Goal: Task Accomplishment & Management: Manage account settings

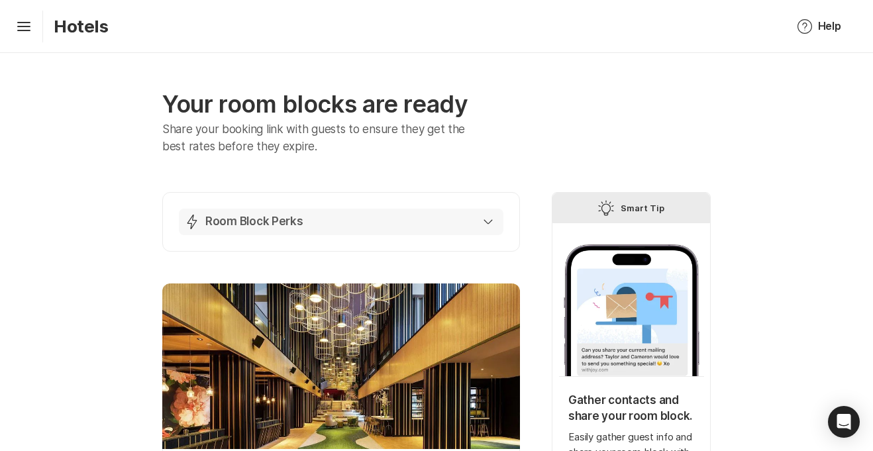
click at [485, 224] on icon "button" at bounding box center [487, 221] width 9 height 5
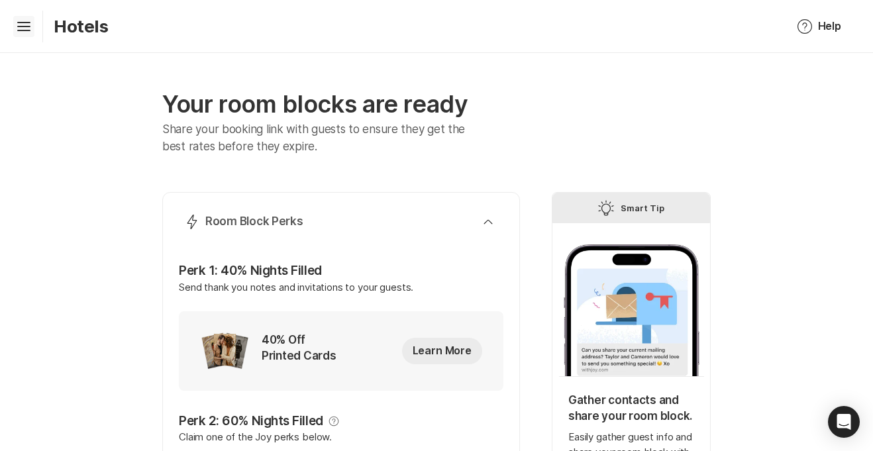
click at [26, 25] on icon "Hamburger" at bounding box center [23, 26] width 21 height 21
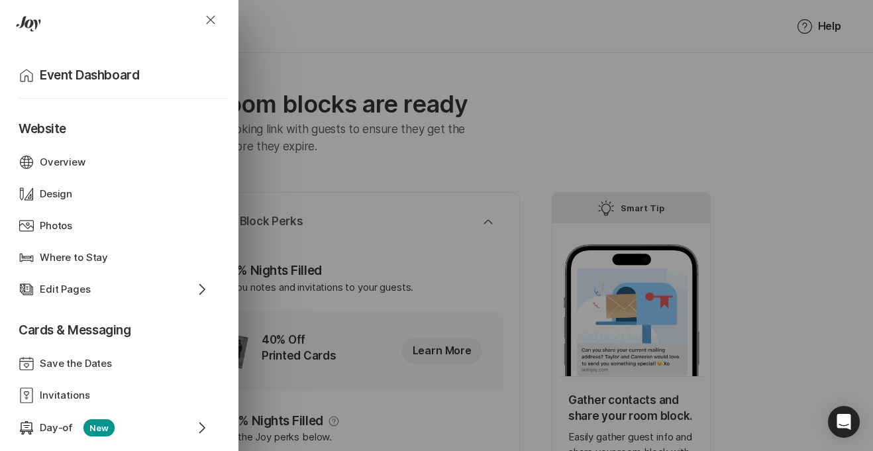
click at [293, 34] on div "Close Home Event Dashboard Website Web Globe Overview Design Design Photos Phot…" at bounding box center [436, 225] width 873 height 451
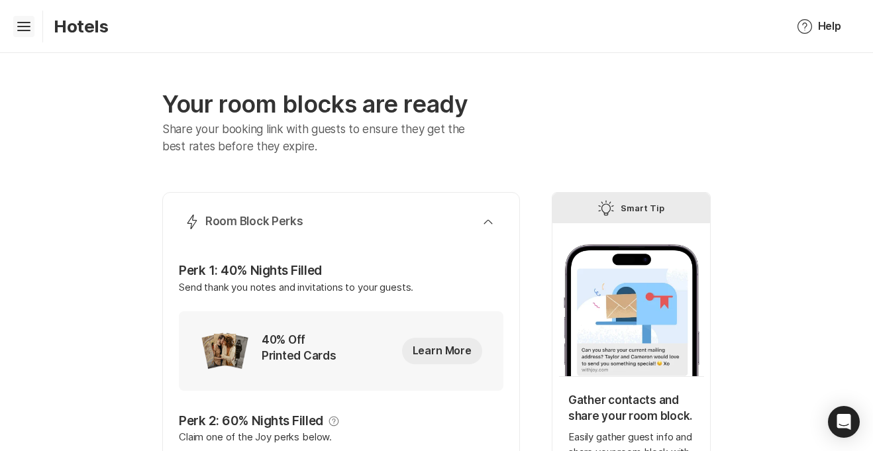
click at [25, 28] on icon "Hamburger" at bounding box center [23, 26] width 21 height 21
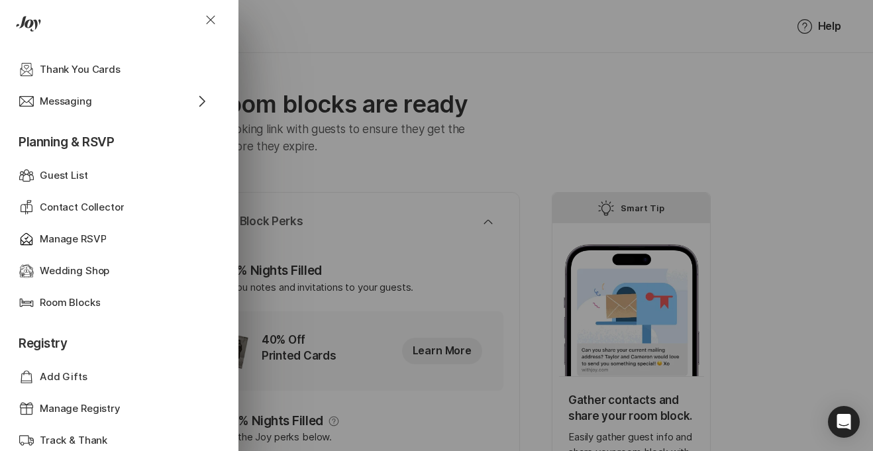
scroll to position [393, 0]
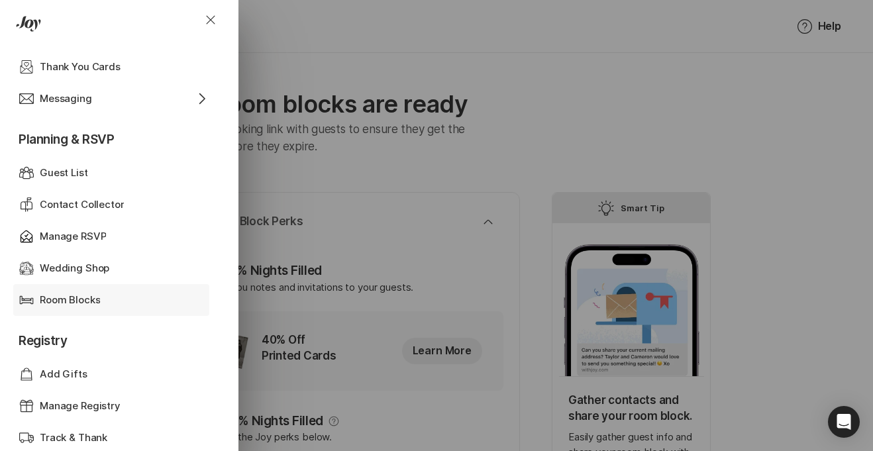
click at [93, 300] on p "Room Blocks" at bounding box center [70, 300] width 60 height 15
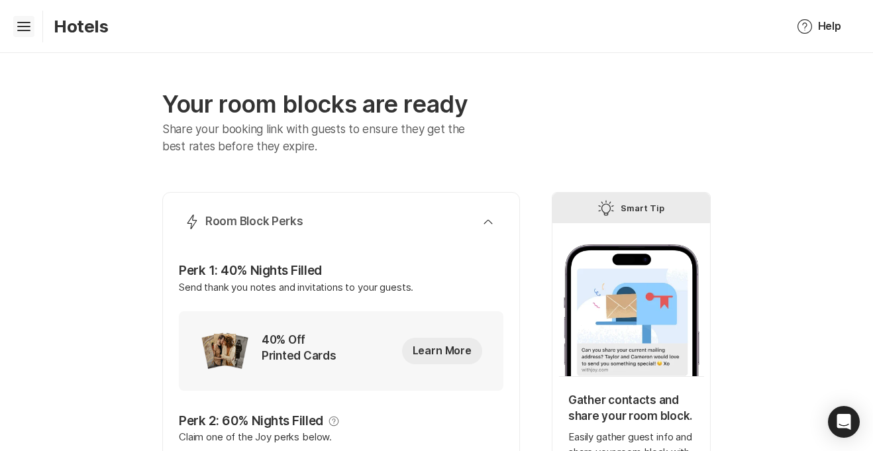
click at [29, 30] on icon "Hamburger" at bounding box center [23, 26] width 21 height 21
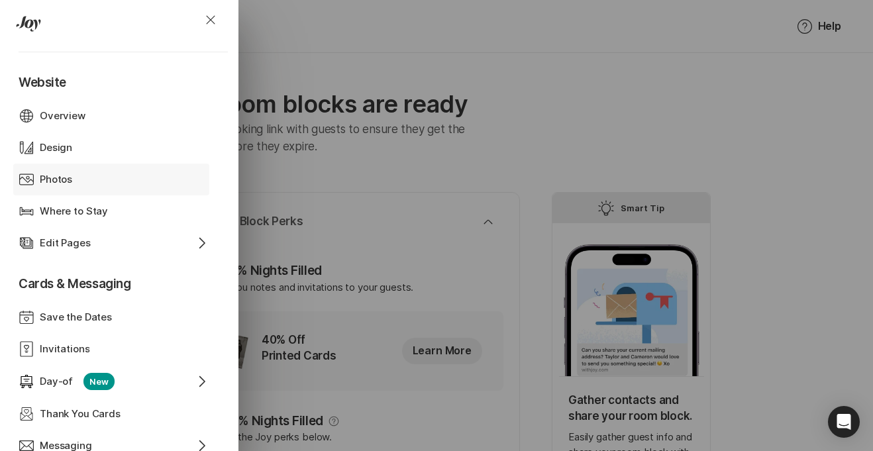
scroll to position [44, 0]
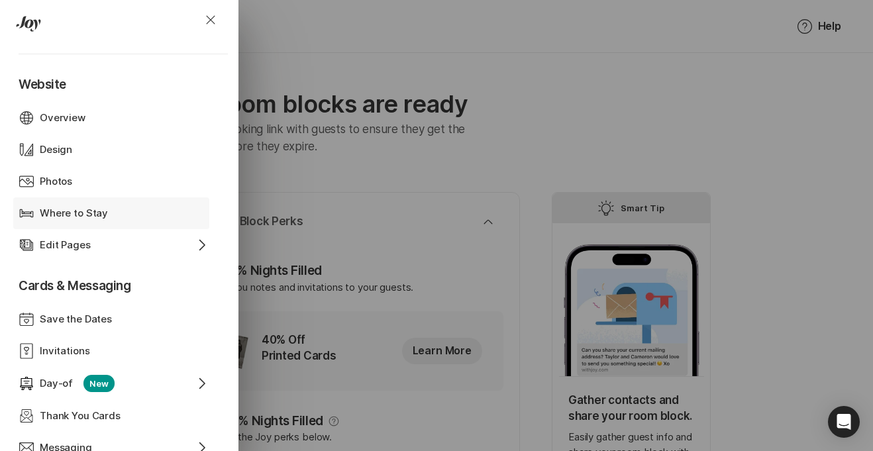
click at [68, 215] on p "Where to Stay" at bounding box center [74, 213] width 68 height 15
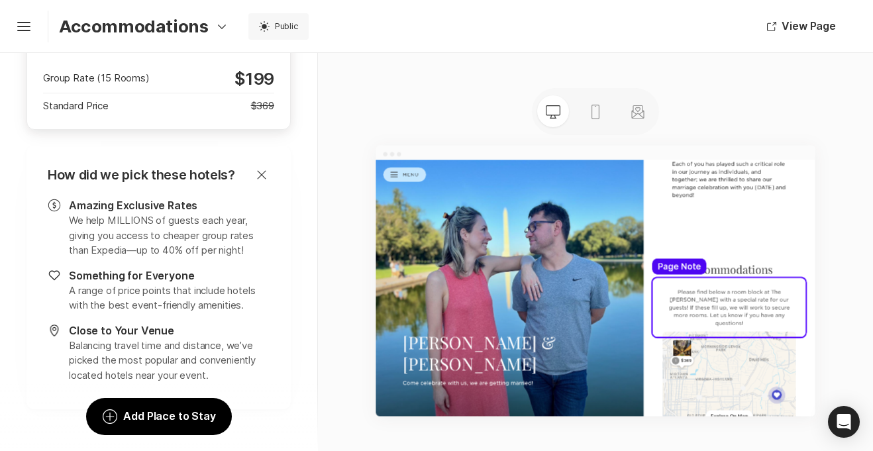
scroll to position [515, 0]
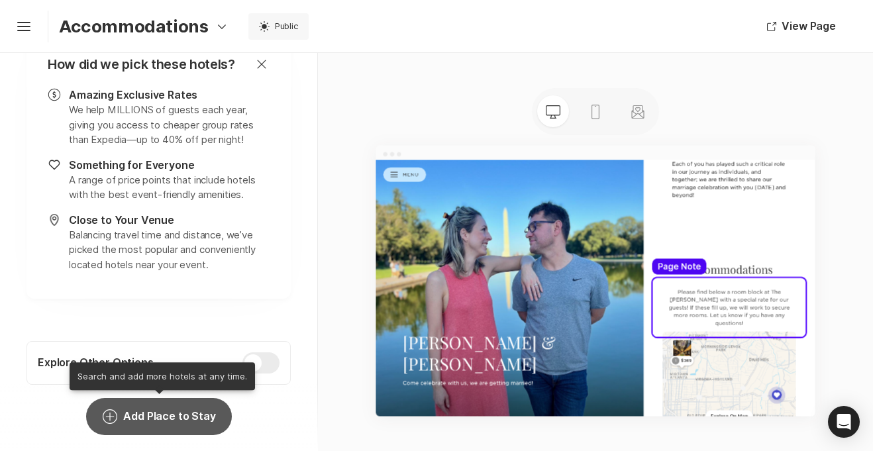
click at [174, 417] on button "Add Circle Add Place to Stay" at bounding box center [158, 416] width 145 height 37
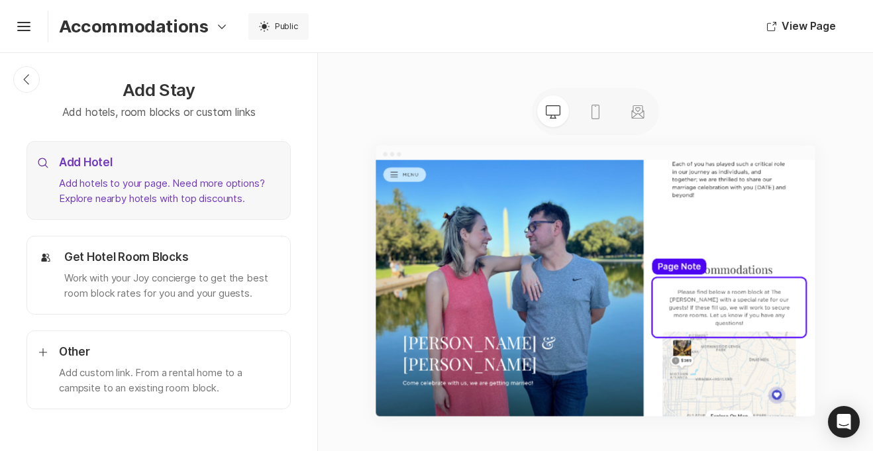
click at [161, 183] on p "Add hotels to your page. Need more options? Explore nearby hotels with top disc…" at bounding box center [169, 191] width 221 height 30
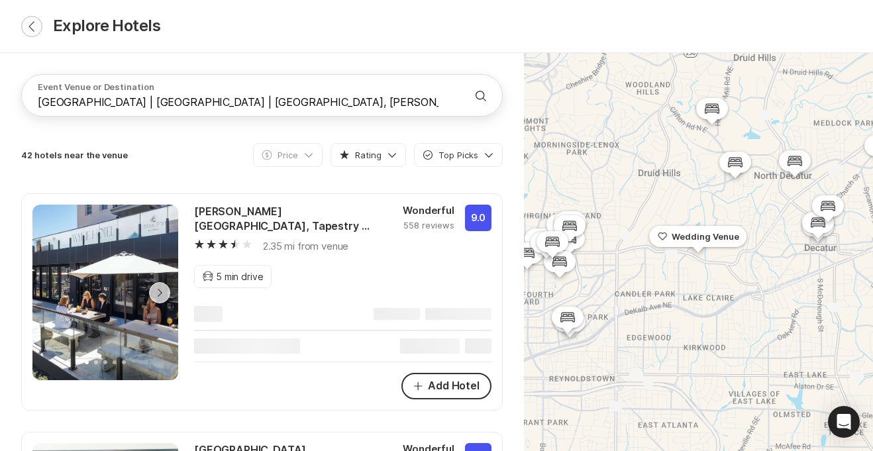
click at [34, 23] on icon "Chevron Back" at bounding box center [31, 26] width 11 height 11
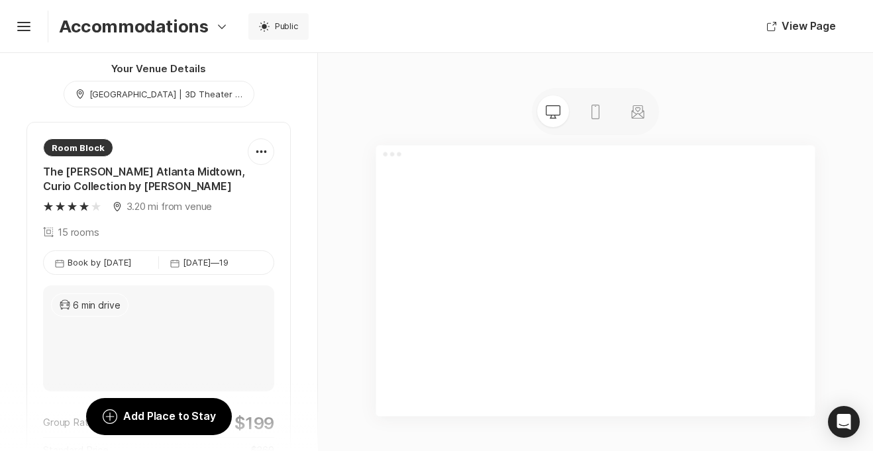
scroll to position [330, 0]
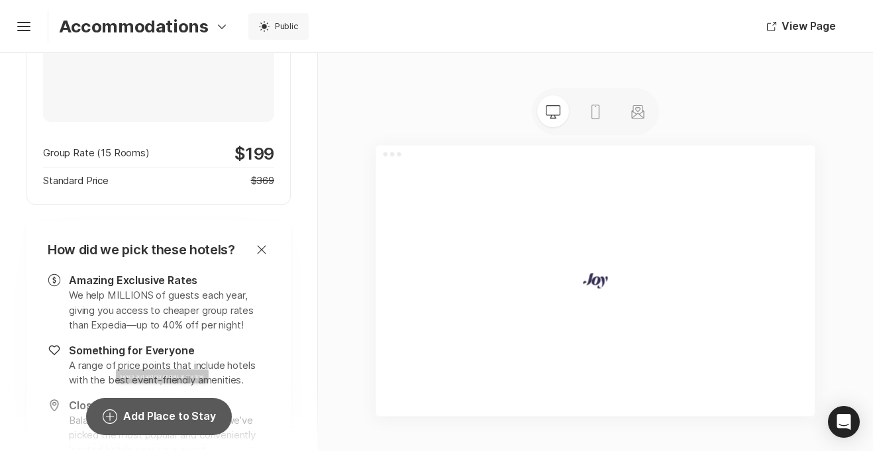
click at [172, 412] on button "Add Circle Add Place to Stay" at bounding box center [158, 416] width 145 height 37
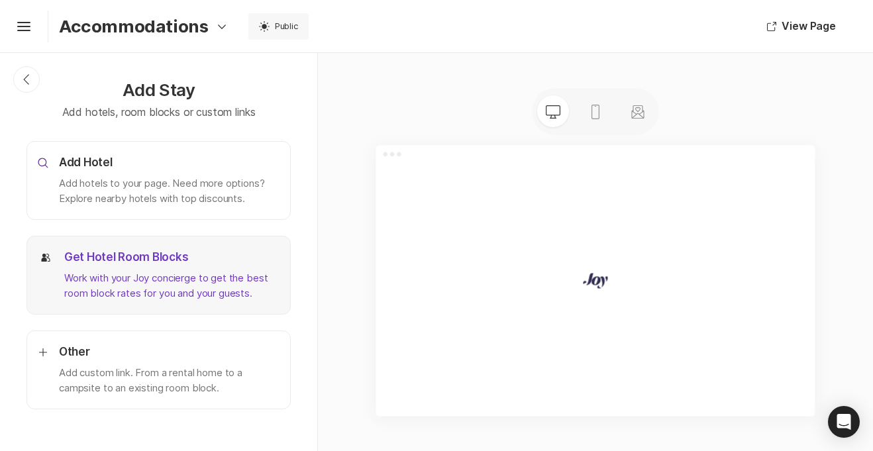
click at [158, 279] on p "Work with your Joy concierge to get the best room block rates for you and your …" at bounding box center [171, 286] width 215 height 30
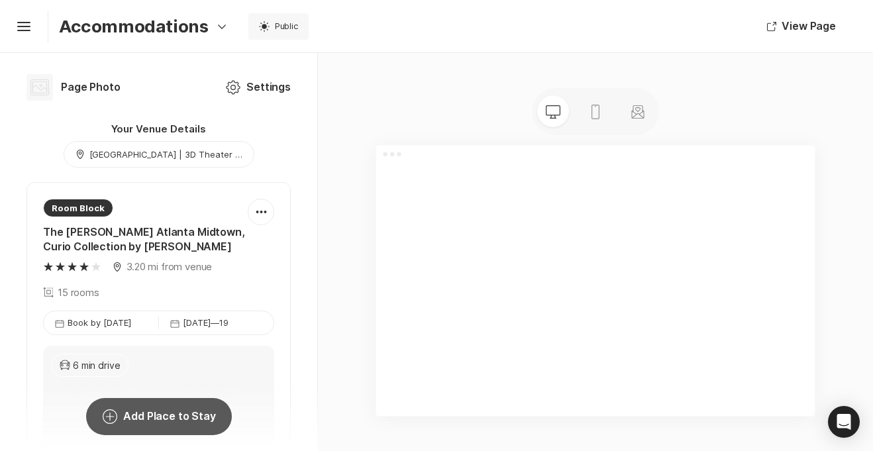
click at [144, 415] on button "Add Circle Add Place to Stay" at bounding box center [158, 416] width 145 height 37
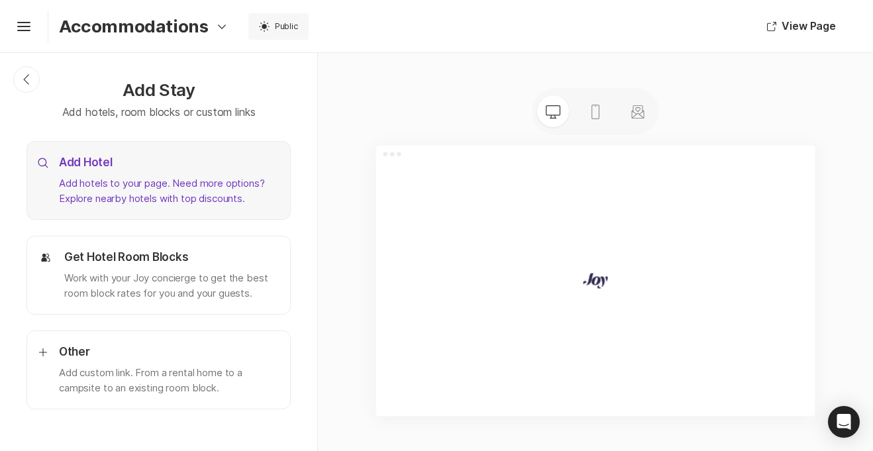
click at [141, 181] on p "Add hotels to your page. Need more options? Explore nearby hotels with top disc…" at bounding box center [169, 191] width 221 height 30
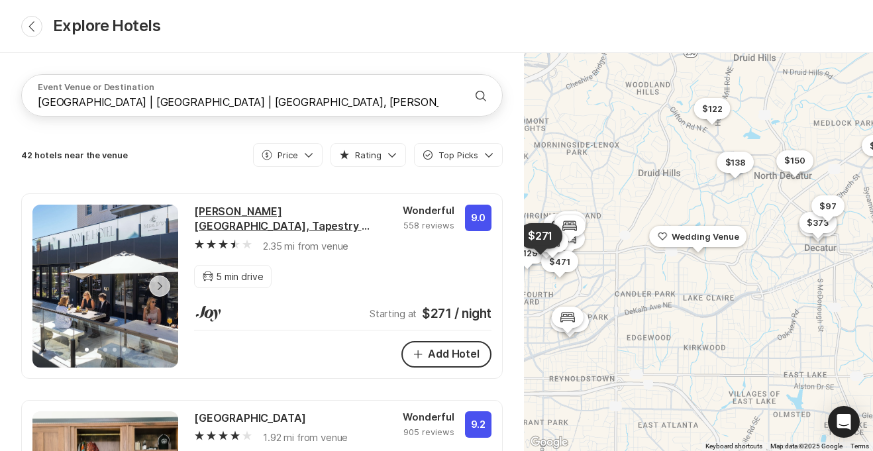
scroll to position [42, 0]
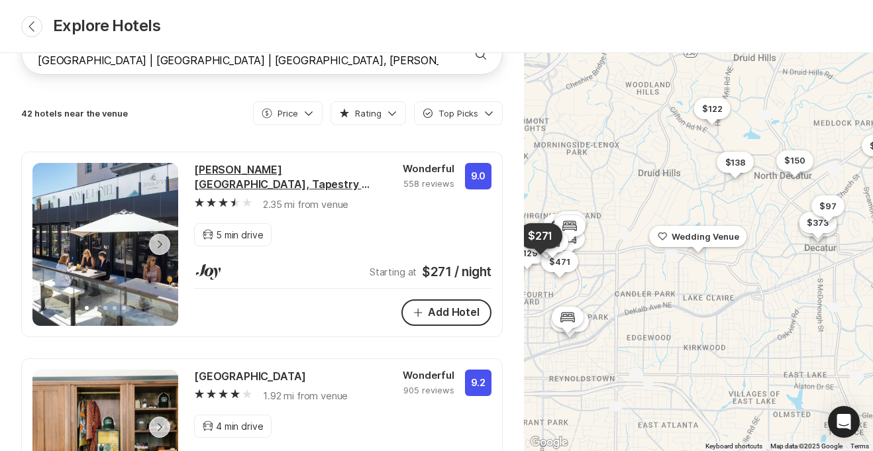
click at [249, 176] on div "[PERSON_NAME][GEOGRAPHIC_DATA], Tapestry Collection by [PERSON_NAME]" at bounding box center [290, 177] width 193 height 29
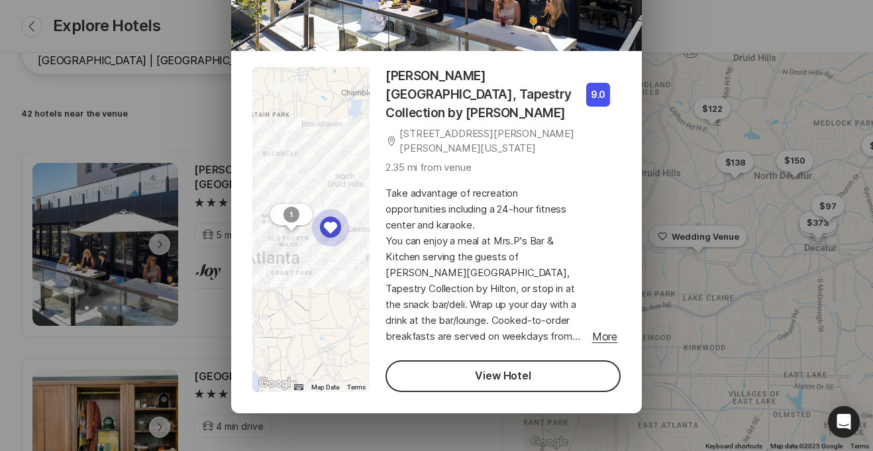
scroll to position [122, 0]
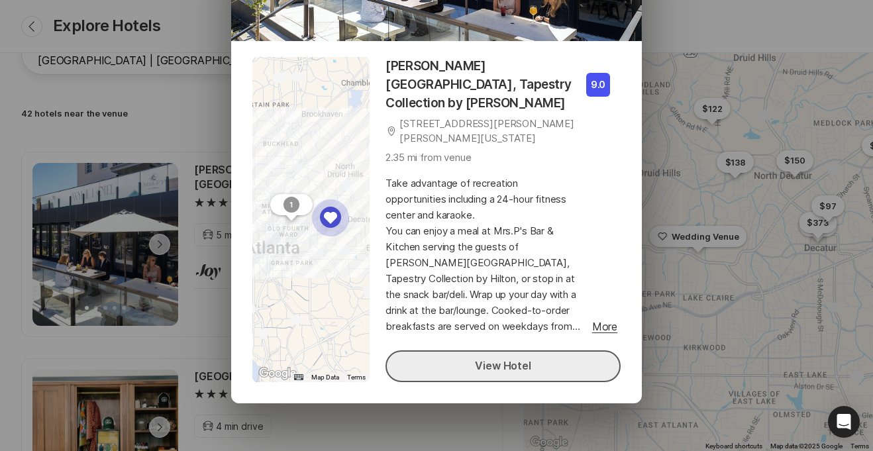
click at [491, 353] on link "View Hotel" at bounding box center [502, 366] width 235 height 32
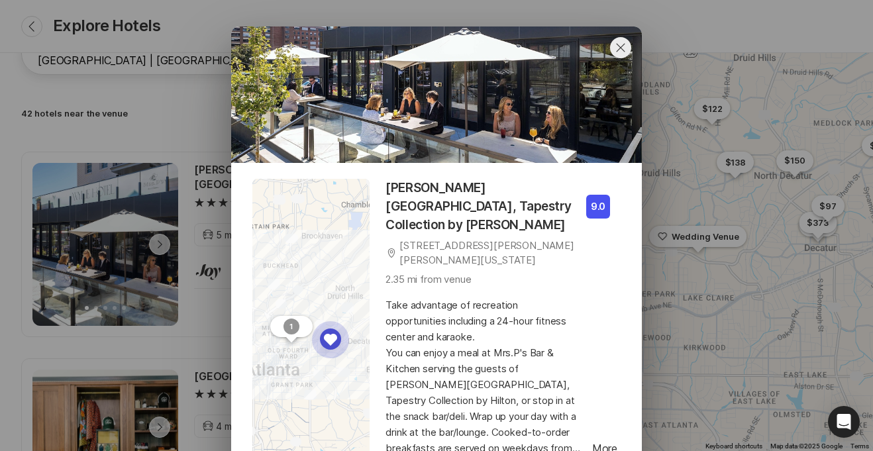
click at [619, 49] on icon "Close" at bounding box center [621, 48] width 16 height 16
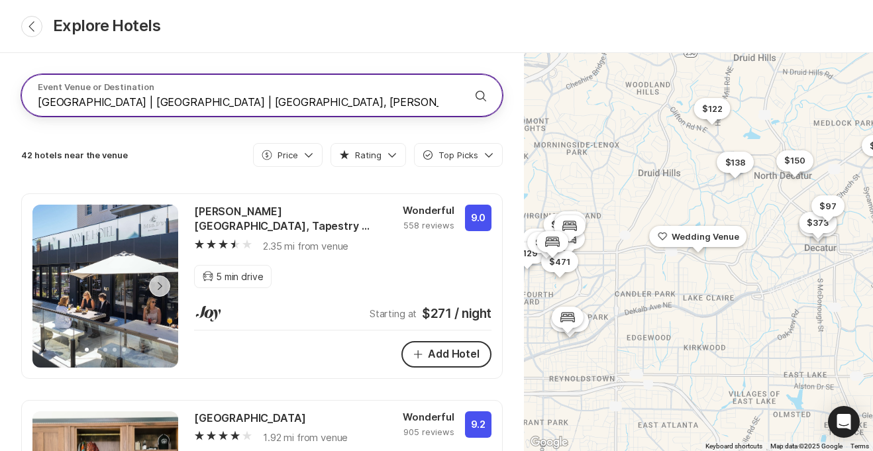
click at [475, 95] on icon "Search" at bounding box center [481, 96] width 16 height 16
click at [446, 101] on input "[GEOGRAPHIC_DATA] | [GEOGRAPHIC_DATA] | [GEOGRAPHIC_DATA], [PERSON_NAME][GEOGRA…" at bounding box center [246, 102] width 417 height 16
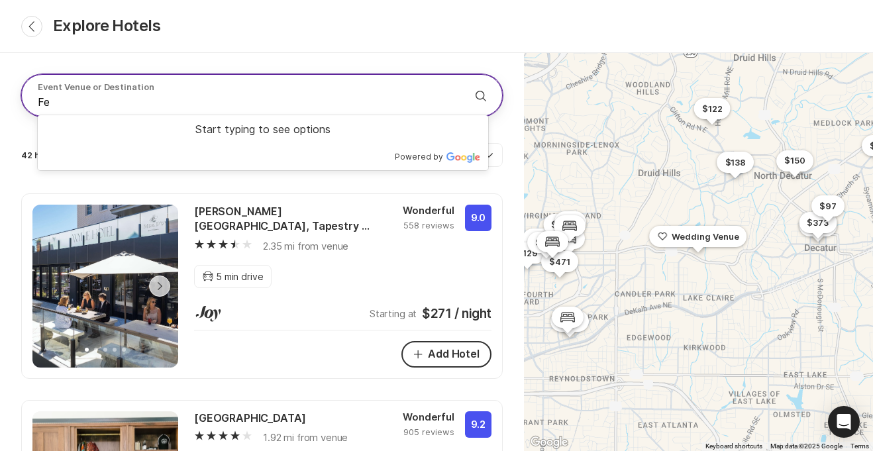
type input "F"
click at [465, 80] on button "Search" at bounding box center [481, 96] width 32 height 32
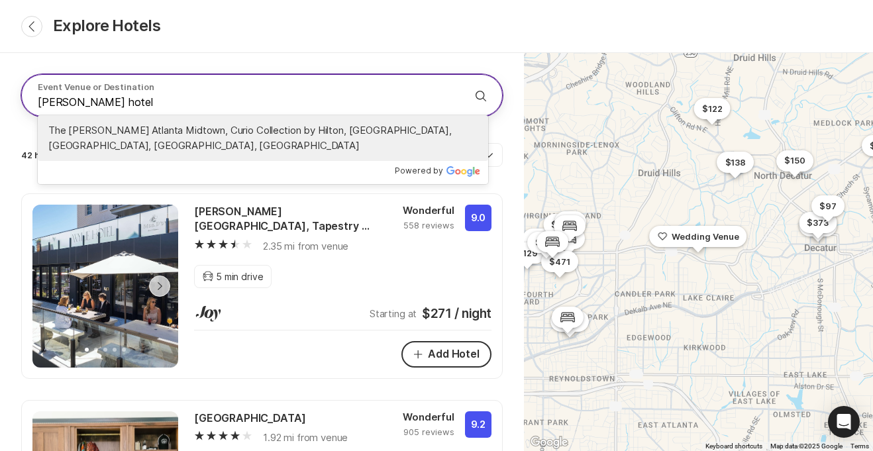
click at [299, 142] on span "The [PERSON_NAME] Atlanta Midtown, Curio Collection by Hilton, [GEOGRAPHIC_DATA…" at bounding box center [262, 138] width 429 height 30
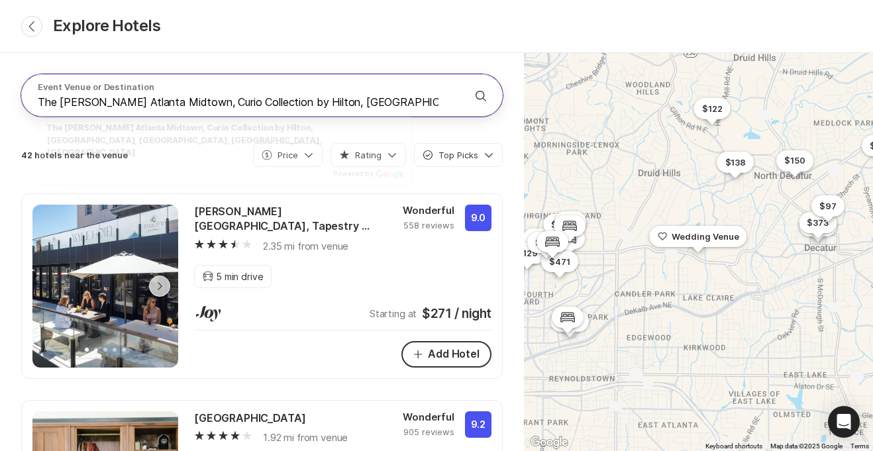
click at [483, 93] on icon "submit" at bounding box center [480, 96] width 11 height 11
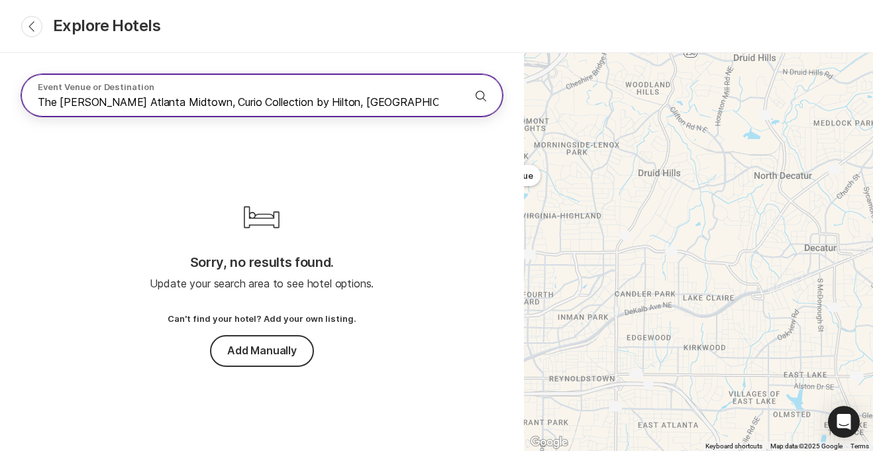
click at [444, 103] on input "The [PERSON_NAME] Atlanta Midtown, Curio Collection by Hilton, [GEOGRAPHIC_DATA…" at bounding box center [246, 102] width 417 height 16
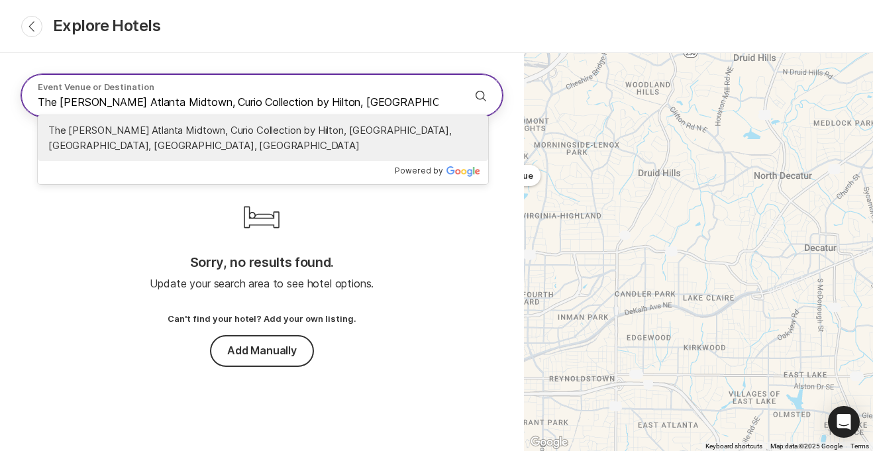
click at [402, 123] on span "The [PERSON_NAME] Atlanta Midtown, Curio Collection by Hilton, [GEOGRAPHIC_DATA…" at bounding box center [262, 138] width 429 height 30
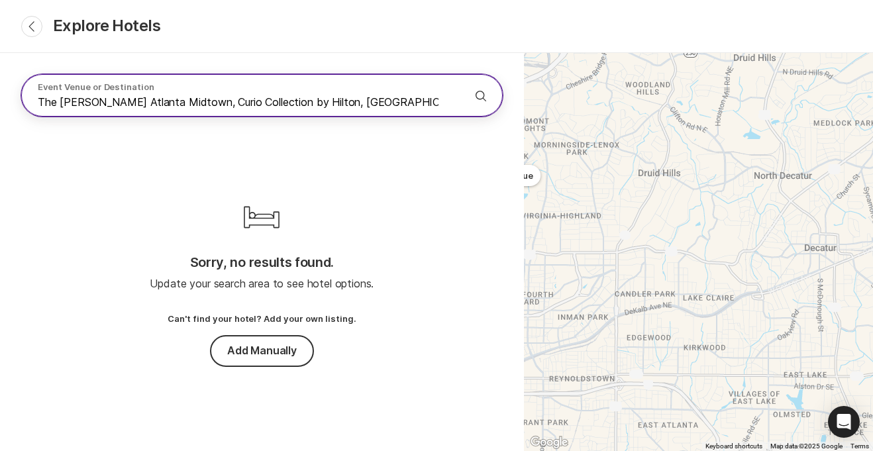
click at [450, 100] on input "The [PERSON_NAME] Atlanta Midtown, Curio Collection by Hilton, [GEOGRAPHIC_DATA…" at bounding box center [246, 102] width 417 height 16
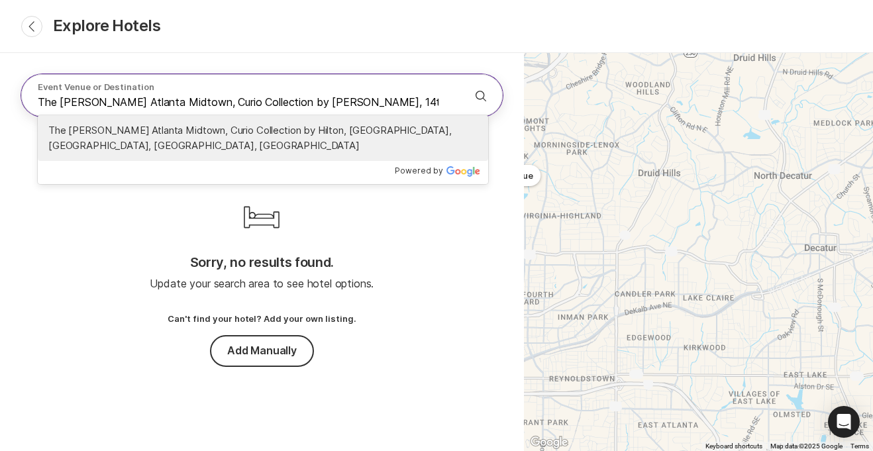
click at [327, 126] on span "The [PERSON_NAME] Atlanta Midtown, Curio Collection by Hilton, [GEOGRAPHIC_DATA…" at bounding box center [262, 138] width 429 height 30
type input "The [PERSON_NAME] Atlanta Midtown, Curio Collection by Hilton, [GEOGRAPHIC_DATA…"
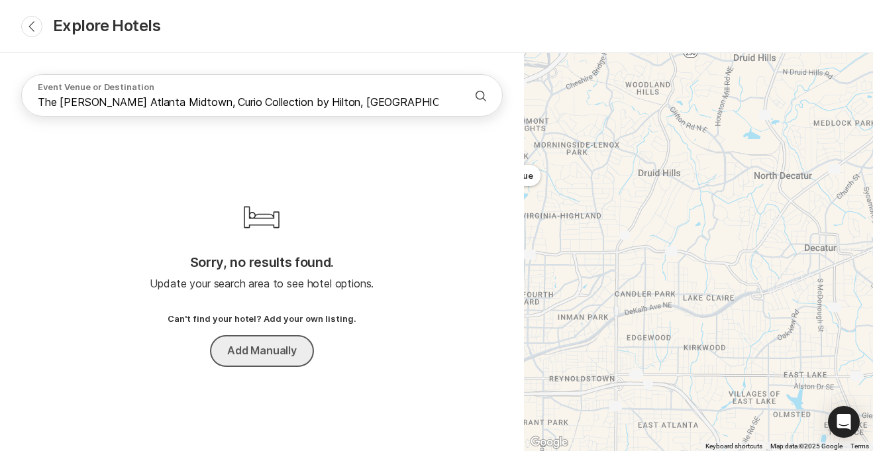
click at [254, 353] on button "Add Manually" at bounding box center [262, 351] width 104 height 32
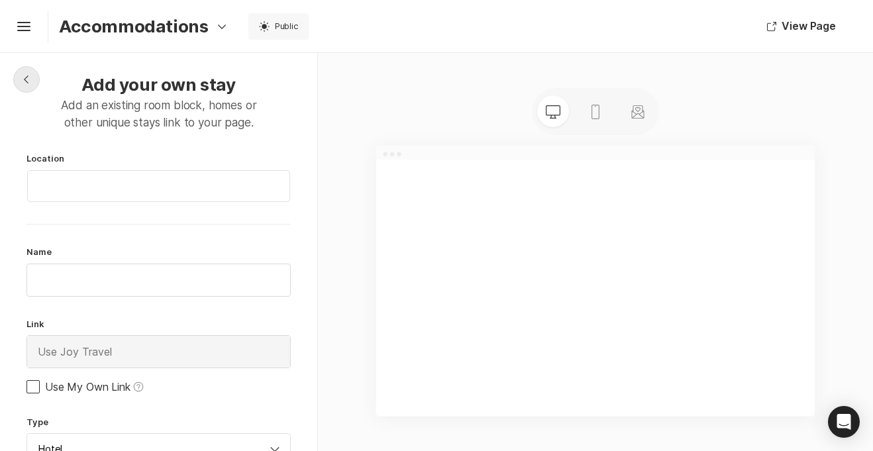
click at [25, 81] on icon "Chevron Left Square" at bounding box center [26, 79] width 11 height 11
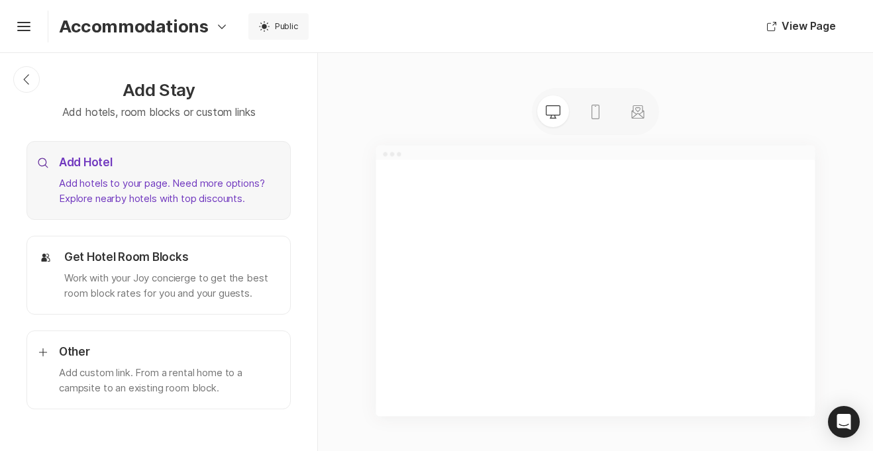
click at [179, 162] on p "Add Hotel" at bounding box center [169, 163] width 221 height 16
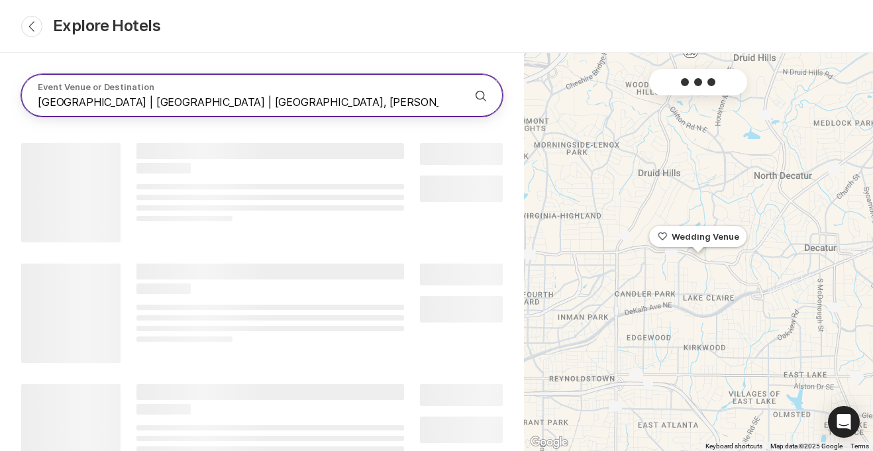
click at [177, 95] on input "[GEOGRAPHIC_DATA] | [GEOGRAPHIC_DATA] | [GEOGRAPHIC_DATA], [PERSON_NAME][GEOGRA…" at bounding box center [246, 102] width 417 height 16
click at [480, 93] on icon "Search" at bounding box center [481, 96] width 16 height 16
click at [444, 101] on input "[GEOGRAPHIC_DATA] | [GEOGRAPHIC_DATA] | [GEOGRAPHIC_DATA], [PERSON_NAME][GEOGRA…" at bounding box center [246, 102] width 417 height 16
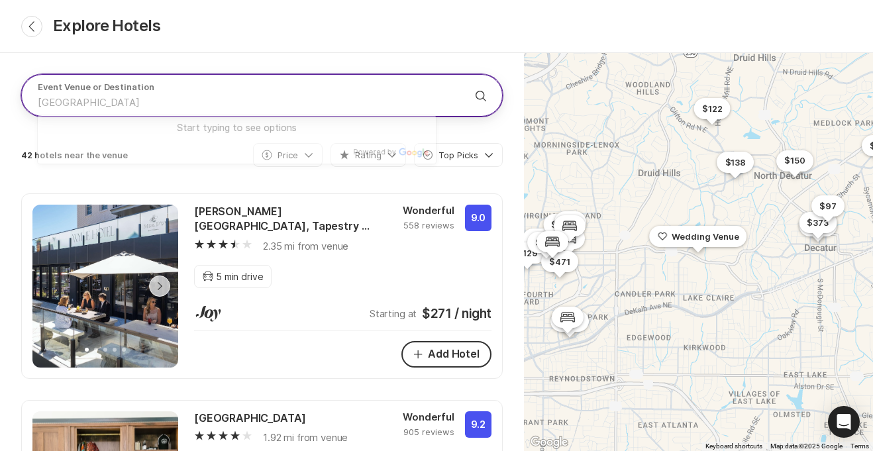
click at [482, 95] on icon "Search" at bounding box center [481, 96] width 16 height 16
click at [465, 80] on button "Search" at bounding box center [481, 96] width 32 height 32
click at [152, 103] on input at bounding box center [246, 102] width 417 height 16
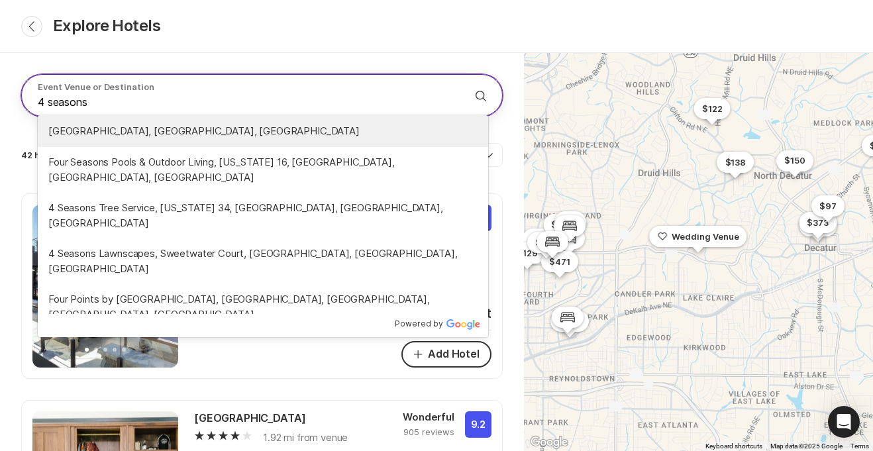
type input "4 seasons"
click at [182, 81] on p "Event Venue or Destination" at bounding box center [246, 87] width 417 height 12
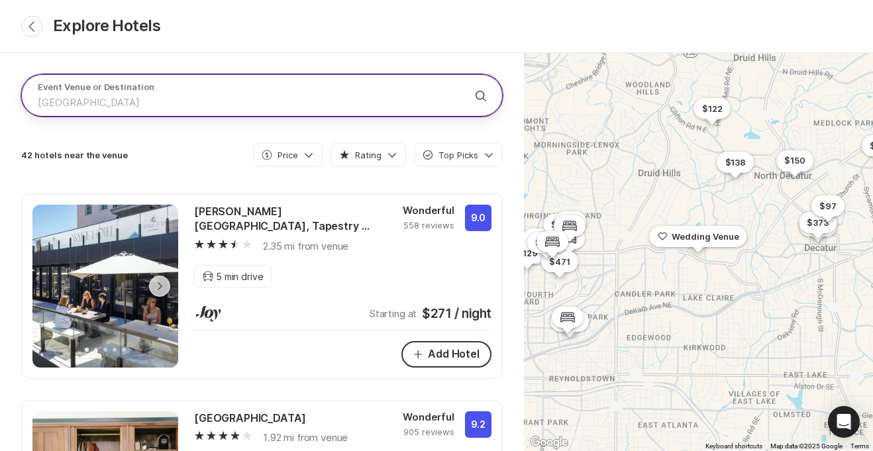
click at [150, 101] on input at bounding box center [246, 102] width 417 height 16
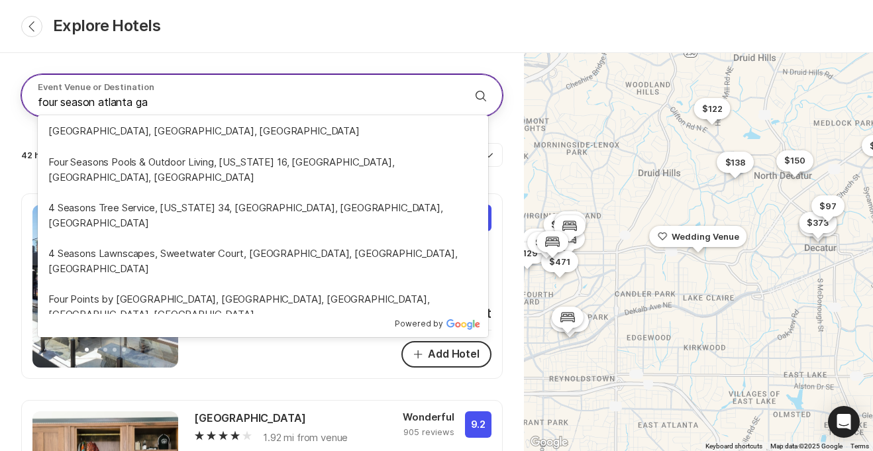
click at [465, 80] on button "Search" at bounding box center [481, 96] width 32 height 32
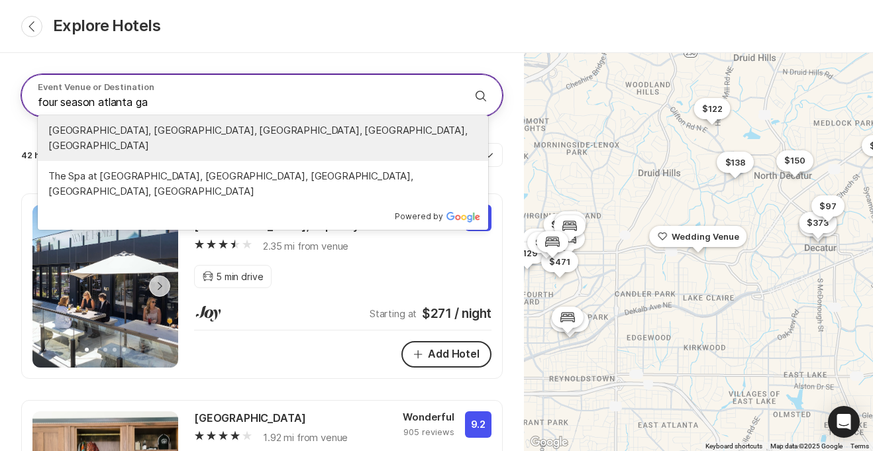
click at [126, 128] on span "[GEOGRAPHIC_DATA], [GEOGRAPHIC_DATA], [GEOGRAPHIC_DATA], [GEOGRAPHIC_DATA], [GE…" at bounding box center [262, 138] width 429 height 30
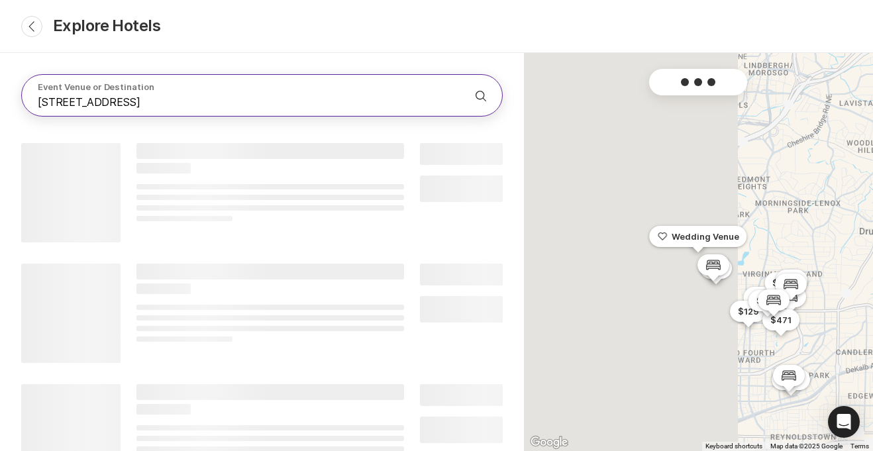
type input "[GEOGRAPHIC_DATA], [GEOGRAPHIC_DATA], [GEOGRAPHIC_DATA], [GEOGRAPHIC_DATA], [GE…"
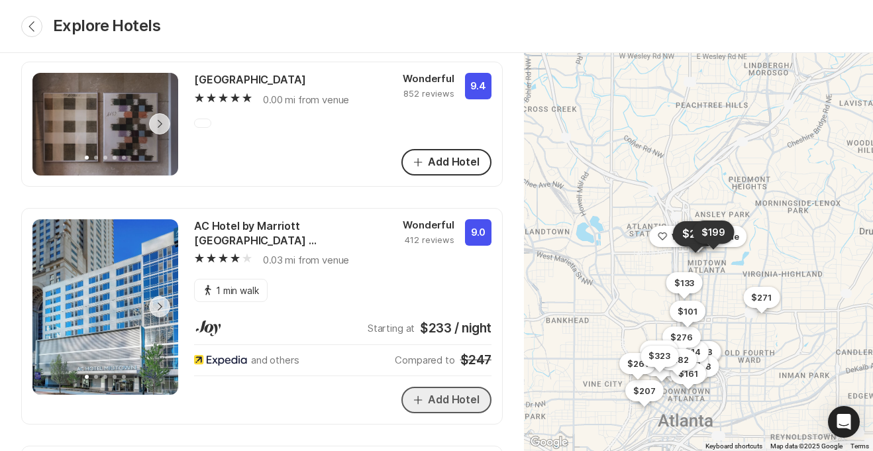
scroll to position [131, 0]
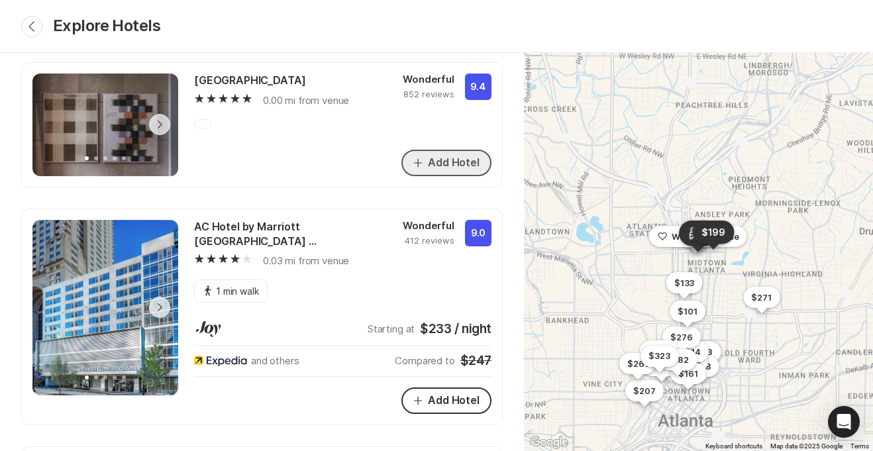
click at [435, 159] on button "Add Hotel" at bounding box center [446, 163] width 90 height 26
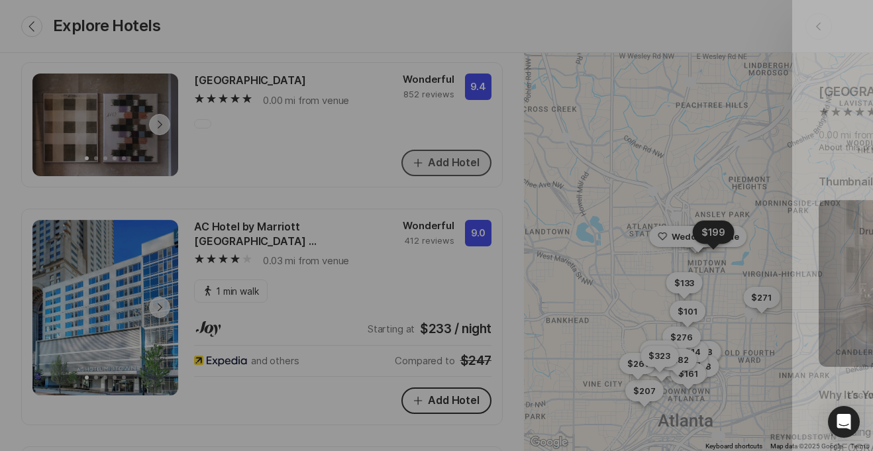
type textarea "x"
type textarea "Wedding bells are ringing in the heart of [GEOGRAPHIC_DATA], and we want our de…"
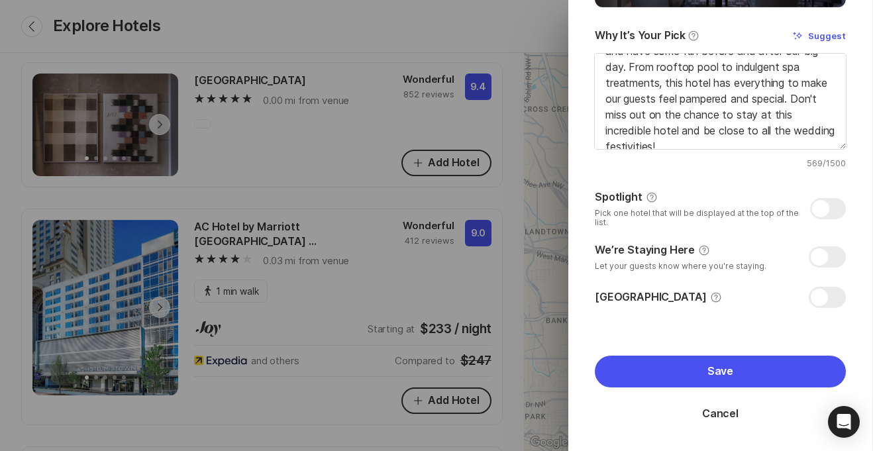
scroll to position [378, 0]
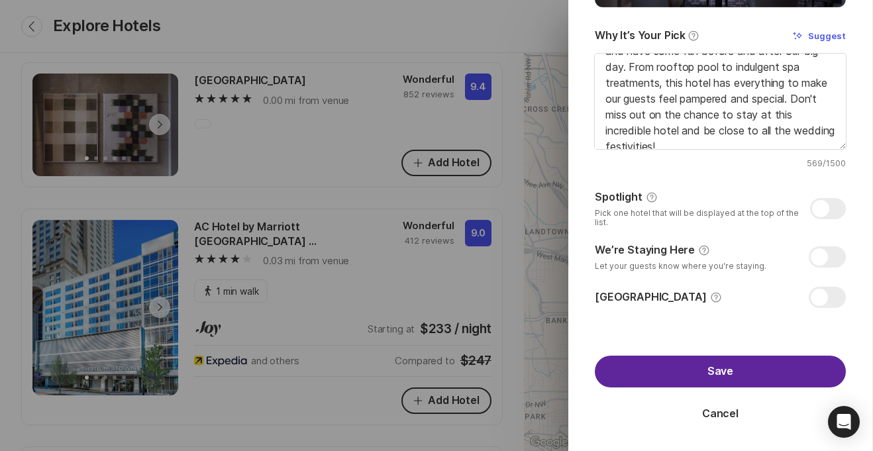
click at [736, 376] on button "Save" at bounding box center [720, 372] width 251 height 32
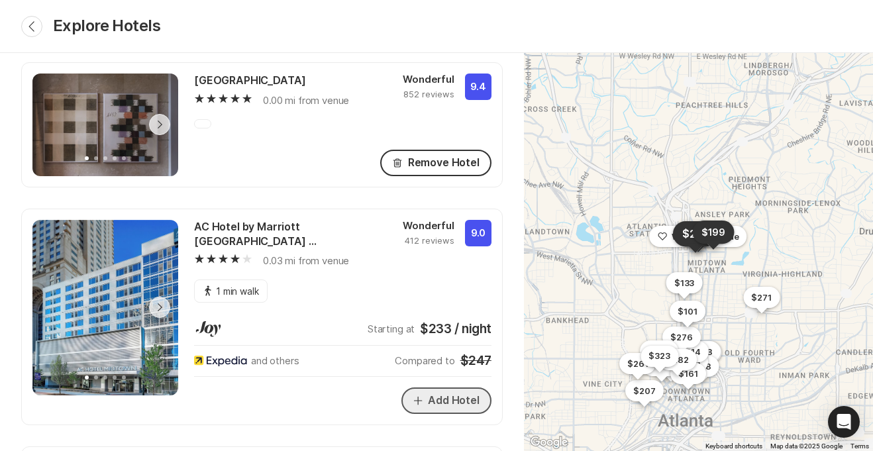
click at [447, 387] on button "Add Hotel" at bounding box center [446, 400] width 90 height 26
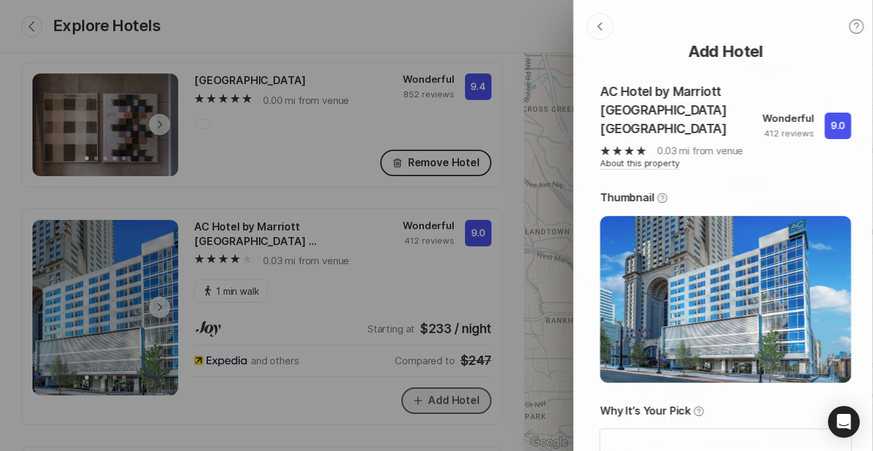
type textarea "x"
type textarea "Our wedding is going to be a weekend-long celebration, and we want our guests t…"
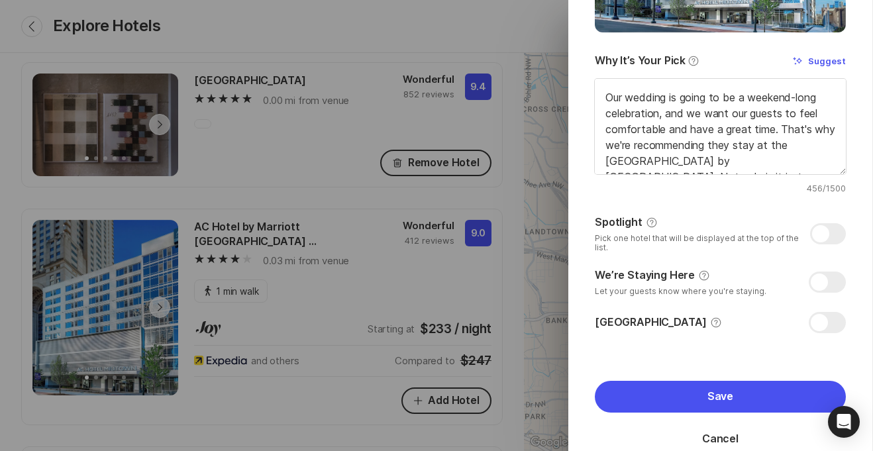
scroll to position [357, 0]
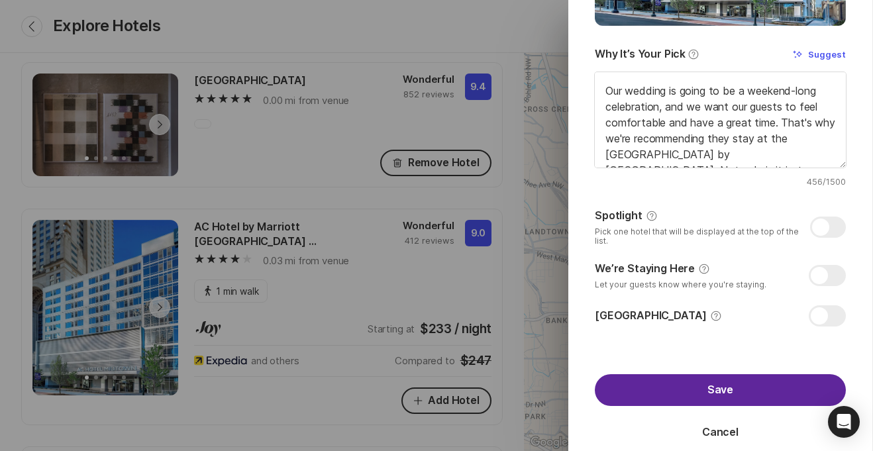
click at [733, 374] on button "Save" at bounding box center [720, 390] width 251 height 32
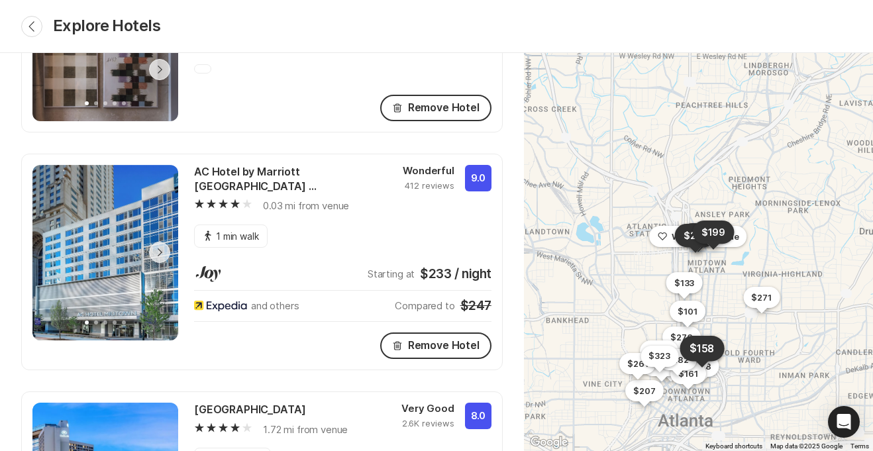
scroll to position [78, 0]
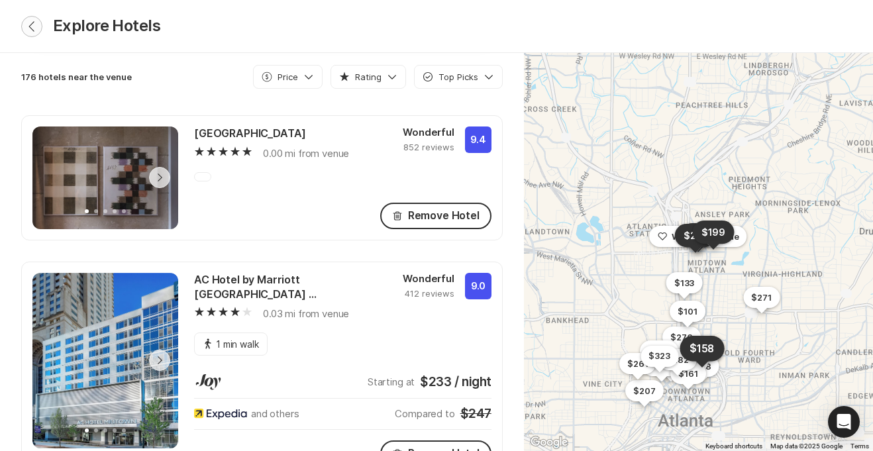
click at [28, 29] on icon "Chevron Back" at bounding box center [31, 26] width 11 height 11
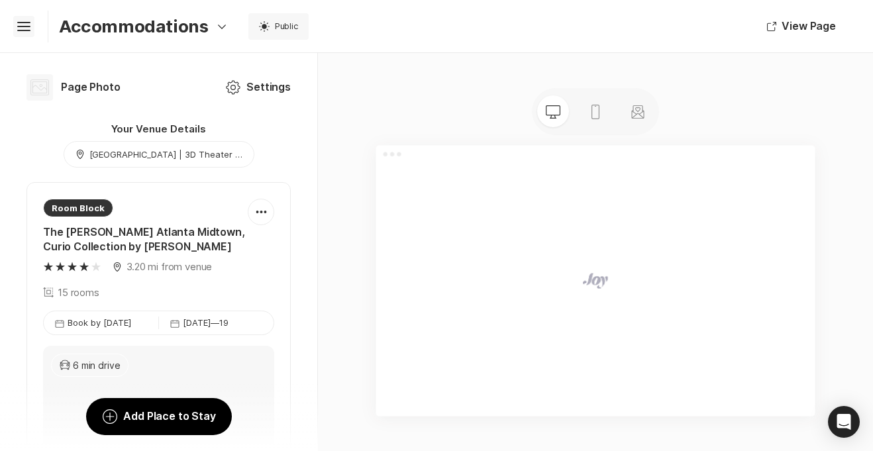
click at [21, 25] on icon at bounding box center [23, 24] width 13 height 5
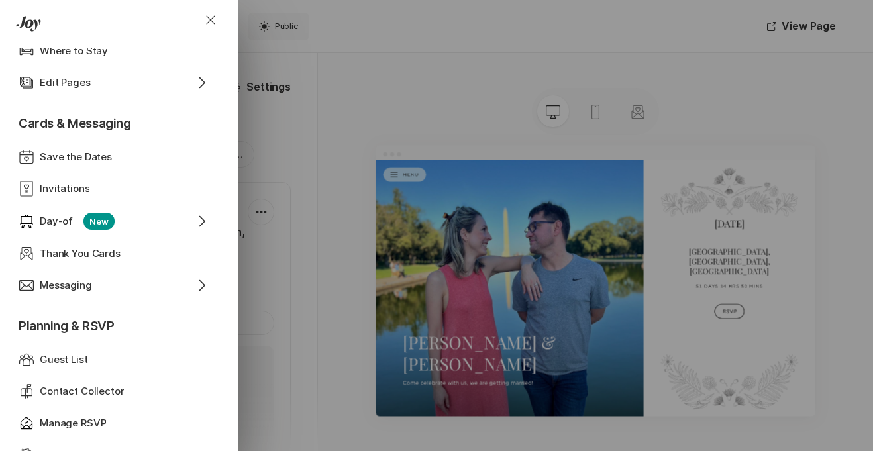
scroll to position [87, 0]
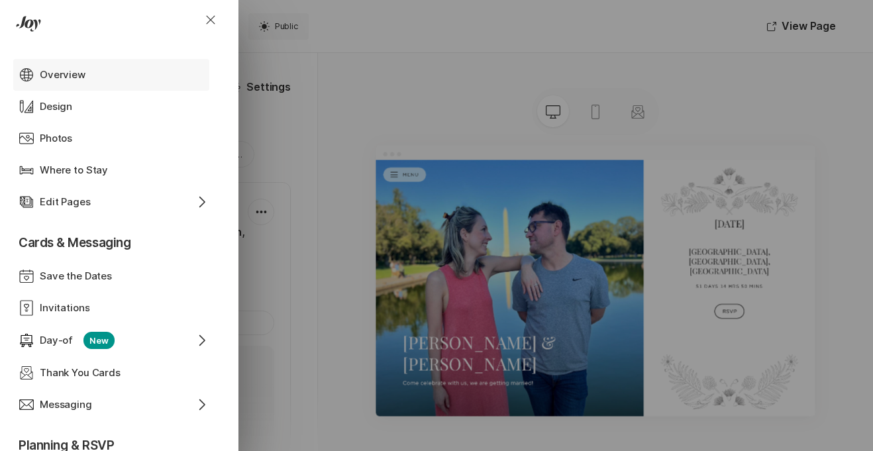
click at [66, 72] on p "Overview" at bounding box center [63, 75] width 46 height 15
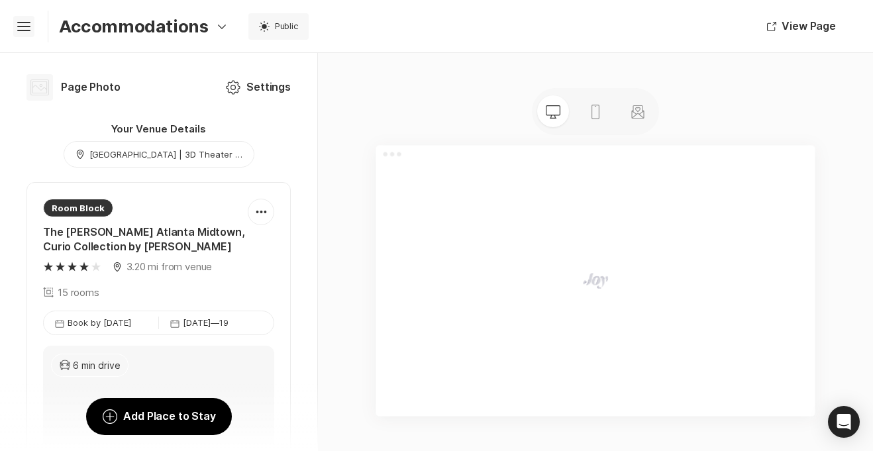
click at [21, 28] on icon "Hamburger" at bounding box center [23, 26] width 21 height 21
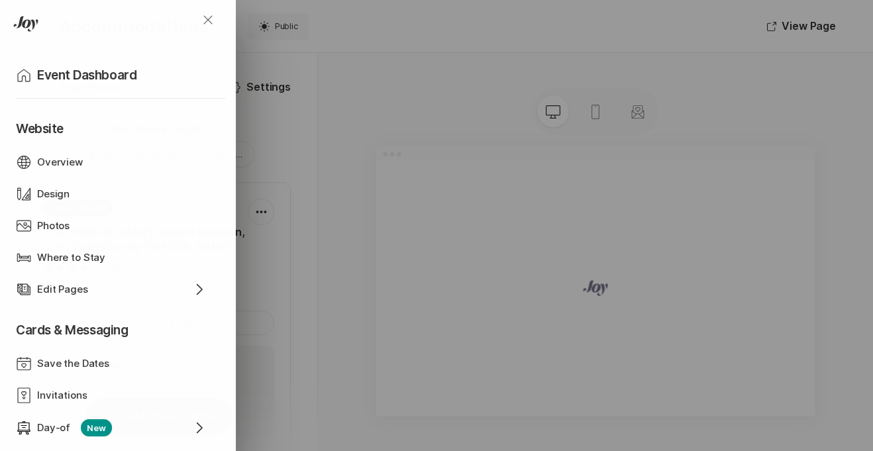
click at [210, 18] on icon "Close" at bounding box center [208, 19] width 9 height 9
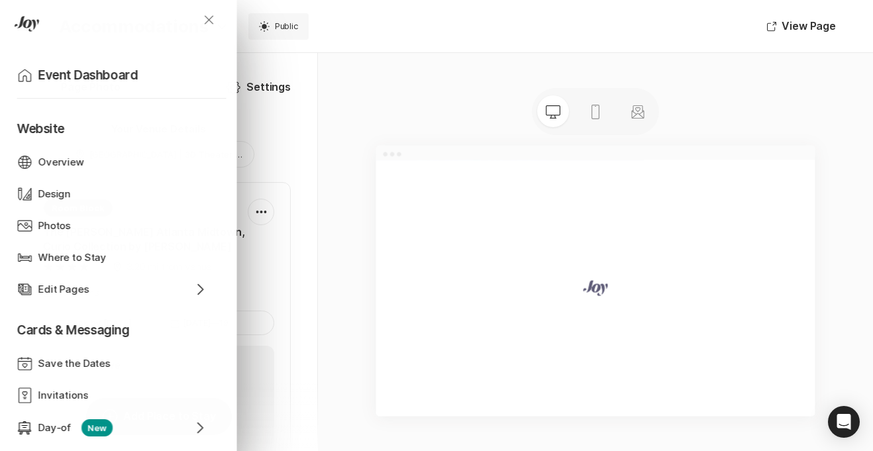
click at [210, 19] on icon "Close" at bounding box center [209, 20] width 16 height 16
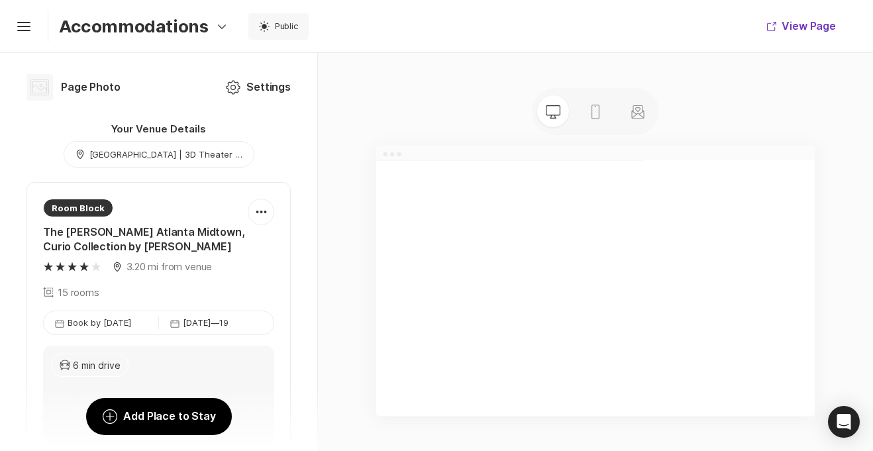
click at [775, 27] on icon "button" at bounding box center [771, 27] width 8 height 8
